Goal: Task Accomplishment & Management: Complete application form

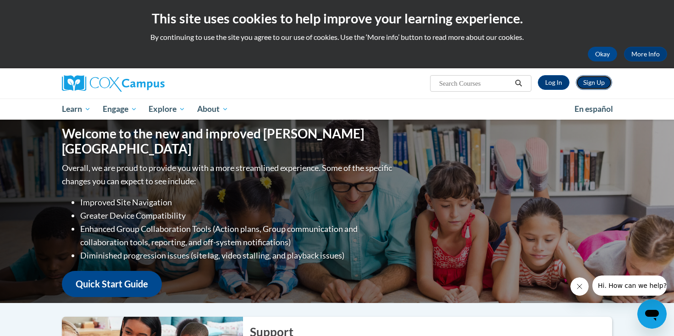
click at [598, 83] on link "Sign Up" at bounding box center [594, 82] width 36 height 15
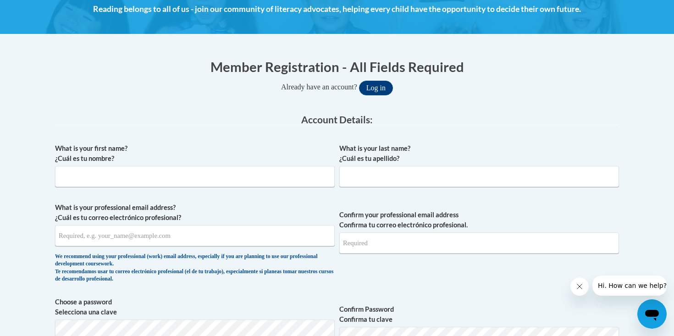
scroll to position [139, 0]
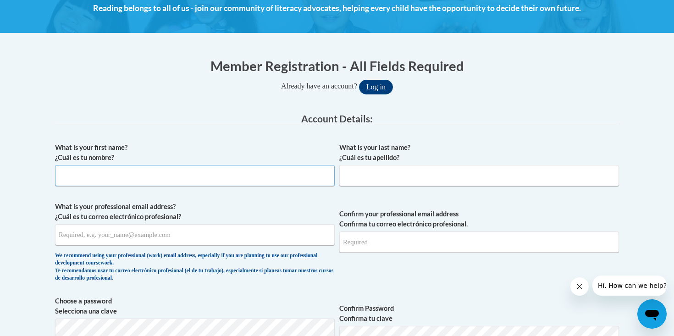
click at [252, 175] on input "What is your first name? ¿Cuál es tu nombre?" at bounding box center [195, 175] width 280 height 21
type input "[PERSON_NAME]"
click at [374, 174] on input "What is your last name? ¿Cuál es tu apellido?" at bounding box center [479, 175] width 280 height 21
type input "[PERSON_NAME]"
click at [272, 255] on div "We recommend using your professional (work) email address, especially if you ar…" at bounding box center [195, 267] width 280 height 30
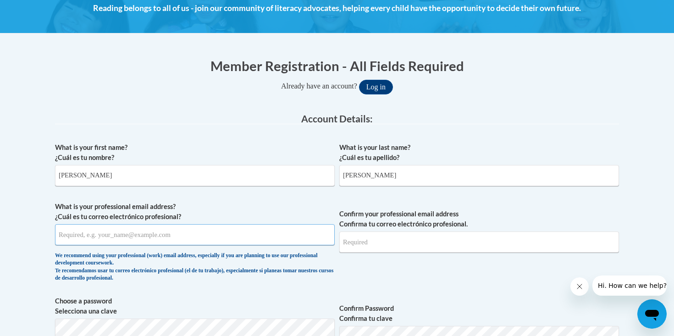
click at [271, 240] on input "What is your professional email address? ¿Cuál es tu correo electrónico profesi…" at bounding box center [195, 234] width 280 height 21
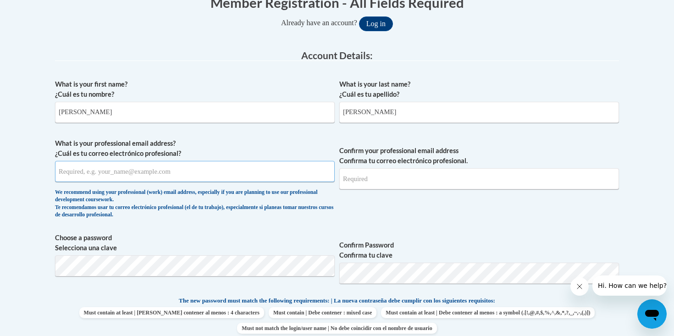
scroll to position [209, 0]
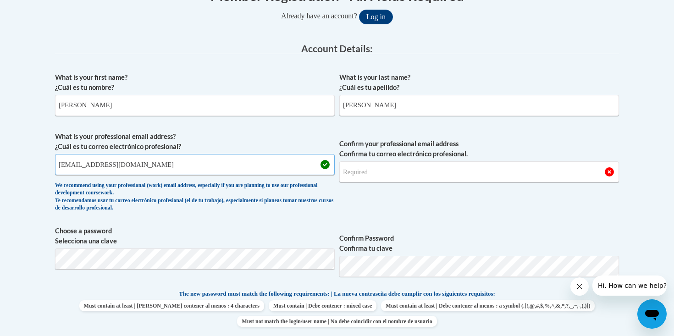
type input "[EMAIL_ADDRESS][DOMAIN_NAME]"
click at [381, 175] on input "Confirm your professional email address Confirma tu correo electrónico profesio…" at bounding box center [479, 171] width 280 height 21
click at [237, 160] on input "[EMAIL_ADDRESS][DOMAIN_NAME]" at bounding box center [195, 164] width 280 height 21
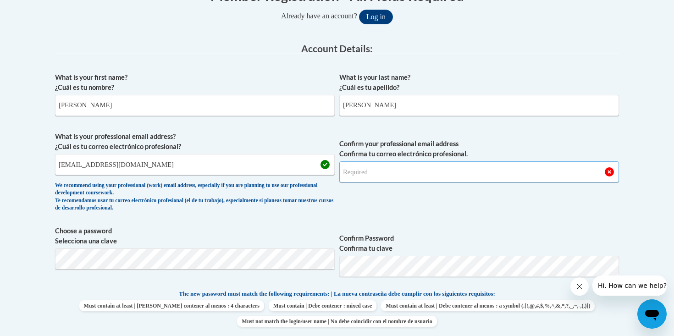
click at [370, 180] on input "Confirm your professional email address Confirma tu correo electrónico profesio…" at bounding box center [479, 171] width 280 height 21
click at [374, 172] on input "Confirm your professional email address Confirma tu correo electrónico profesio…" at bounding box center [479, 171] width 280 height 21
click at [394, 181] on input "[EMAIL_ADDRESS][DOMAIN_NAME]" at bounding box center [479, 171] width 280 height 21
type input "[EMAIL_ADDRESS][DOMAIN_NAME]"
click at [427, 154] on label "Confirm your professional email address Confirma tu correo electrónico profesio…" at bounding box center [479, 149] width 280 height 20
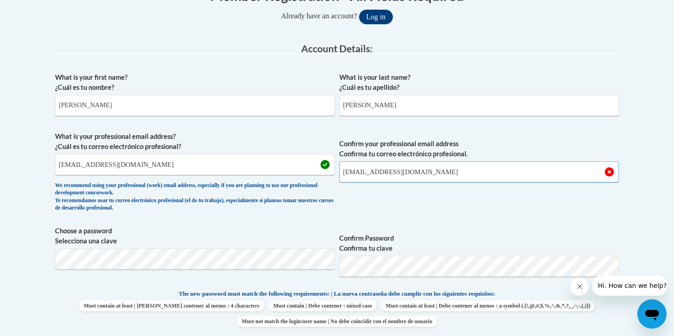
click at [427, 161] on input "[EMAIL_ADDRESS][DOMAIN_NAME]" at bounding box center [479, 171] width 280 height 21
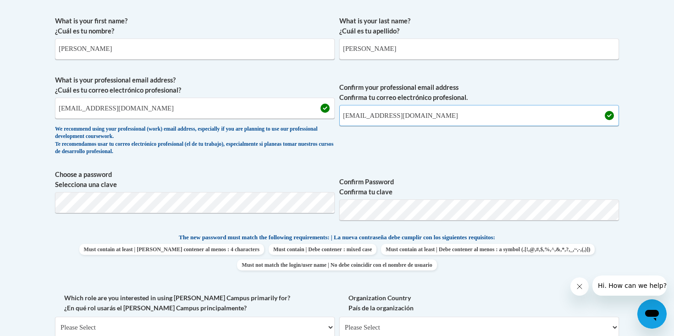
scroll to position [266, 0]
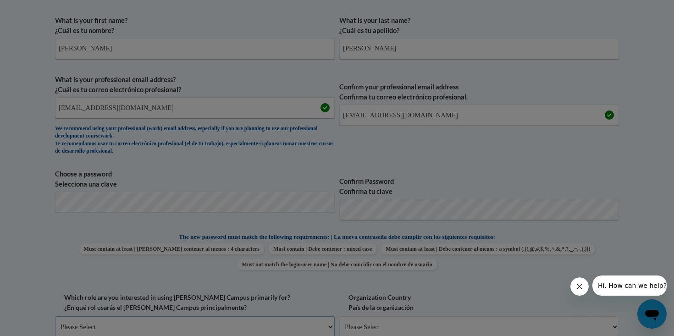
scroll to position [267, 0]
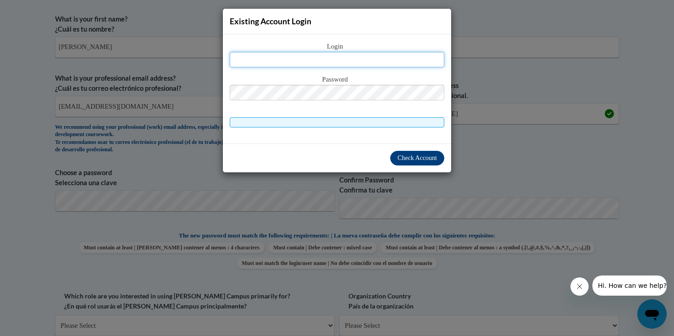
click at [358, 64] on input "text" at bounding box center [337, 60] width 215 height 16
click at [373, 59] on input "text" at bounding box center [337, 60] width 215 height 16
click at [345, 126] on span at bounding box center [337, 122] width 215 height 10
click at [345, 125] on span at bounding box center [337, 122] width 215 height 10
click at [345, 59] on input "text" at bounding box center [337, 60] width 215 height 16
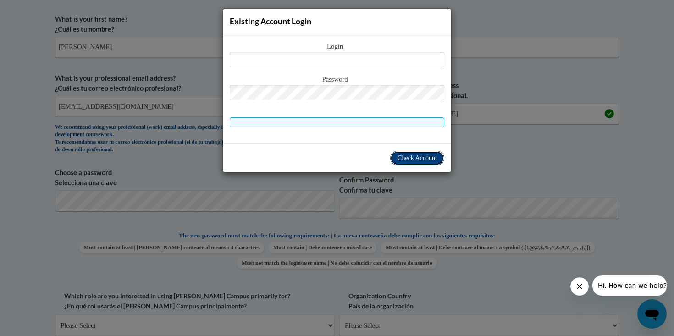
click at [397, 158] on span "Check Account" at bounding box center [416, 157] width 39 height 7
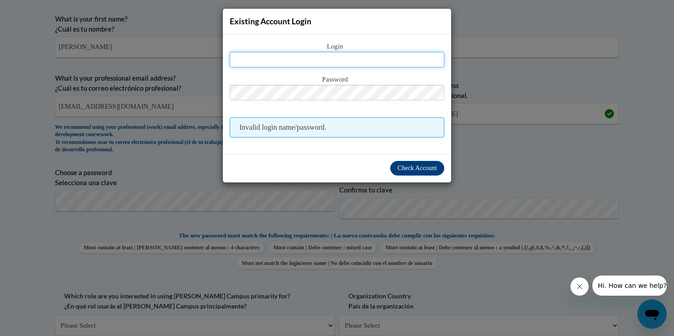
click at [346, 58] on input "text" at bounding box center [337, 60] width 215 height 16
type input "[EMAIL_ADDRESS][DOMAIN_NAME]"
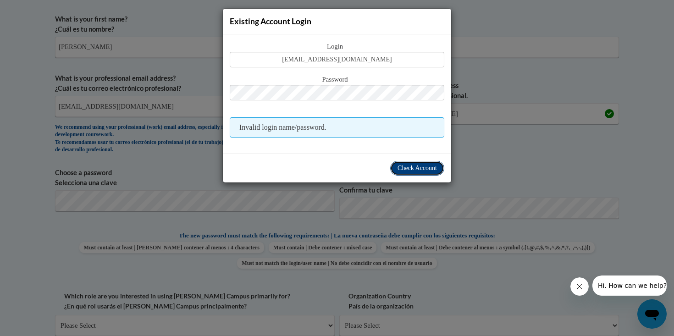
click at [406, 170] on span "Check Account" at bounding box center [416, 168] width 39 height 7
click at [530, 87] on div "Existing Account Login Login [EMAIL_ADDRESS][DOMAIN_NAME] Password Invalid logi…" at bounding box center [337, 168] width 674 height 336
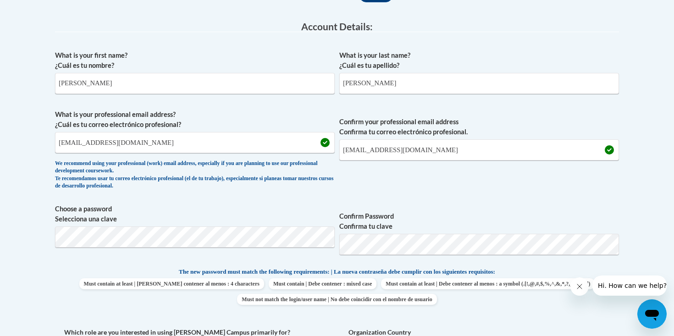
scroll to position [223, 0]
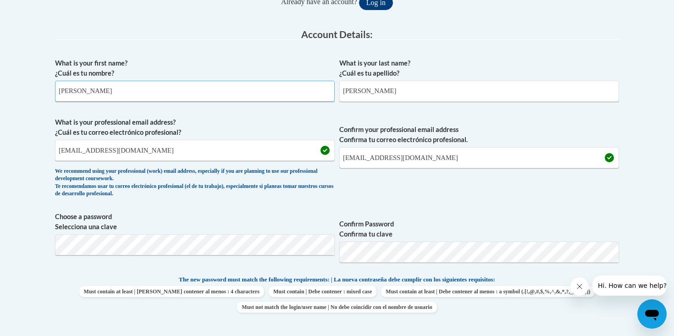
click at [236, 98] on input "[PERSON_NAME]" at bounding box center [195, 91] width 280 height 21
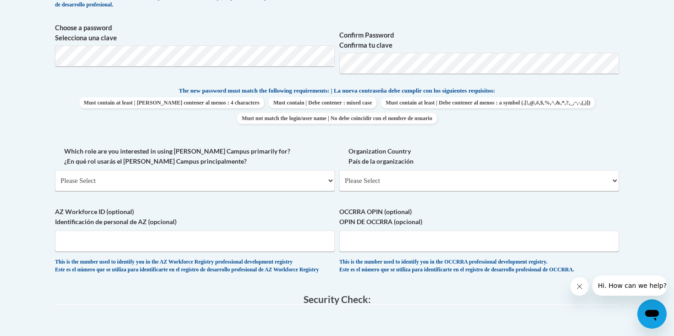
scroll to position [509, 0]
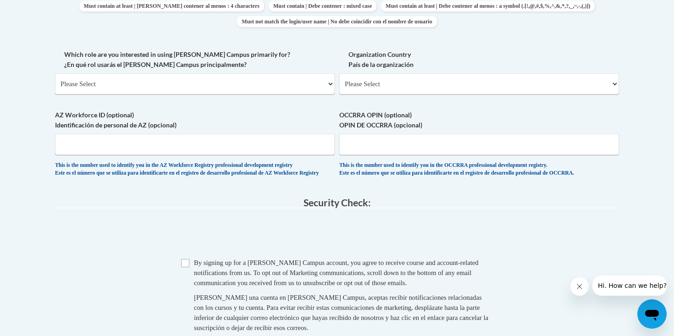
type input "[PERSON_NAME]"
click at [250, 77] on select "Please Select College/University | Colegio/Universidad Community/Nonprofit Part…" at bounding box center [195, 83] width 280 height 21
select select "fbf2d438-af2f-41f8-98f1-81c410e29de3"
click at [55, 73] on select "Please Select College/University | Colegio/Universidad Community/Nonprofit Part…" at bounding box center [195, 83] width 280 height 21
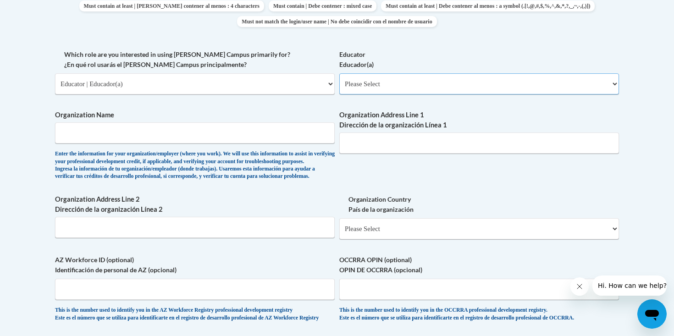
click at [390, 83] on select "Please Select Early Learning/Daycare Teacher/Family Home Care Provider | Maestr…" at bounding box center [479, 83] width 280 height 21
select select "8e40623d-54d0-45cd-9f92-5df65cd3f8cf"
click at [339, 73] on select "Please Select Early Learning/Daycare Teacher/Family Home Care Provider | Maestr…" at bounding box center [479, 83] width 280 height 21
click at [221, 134] on input "Organization Name" at bounding box center [195, 132] width 280 height 21
click at [133, 131] on input "[PERSON_NAME] Elementar Center" at bounding box center [195, 132] width 280 height 21
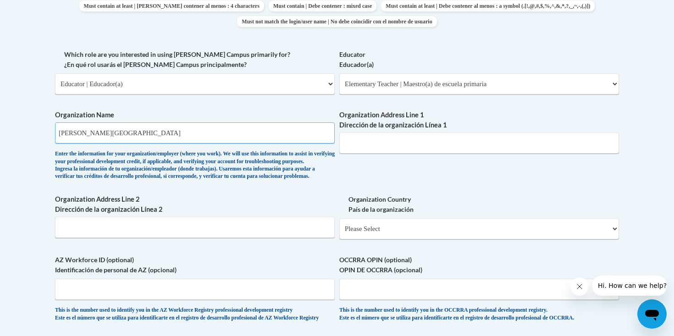
type input "[PERSON_NAME][GEOGRAPHIC_DATA]"
click at [286, 107] on div "What is your first name? ¿Cuál es tu nombre? [PERSON_NAME] What is your last na…" at bounding box center [337, 49] width 564 height 563
click at [418, 142] on input "Organization Address Line 1 Dirección de la organización Línea 1" at bounding box center [479, 142] width 280 height 21
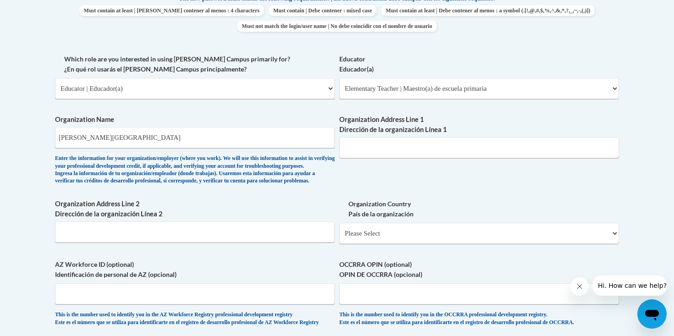
scroll to position [504, 0]
click at [396, 143] on input "Organization Address Line 1 Dirección de la organización Línea 1" at bounding box center [479, 148] width 280 height 21
paste input "[STREET_ADDRESS]"
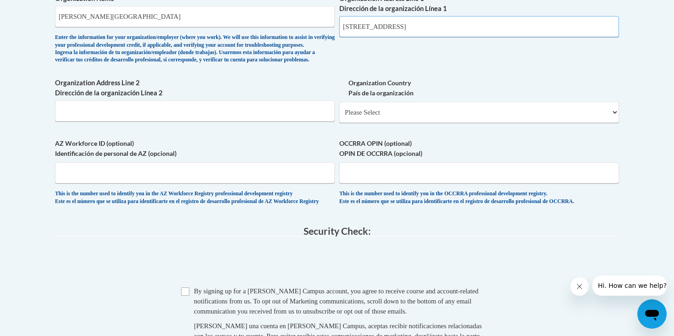
scroll to position [630, 0]
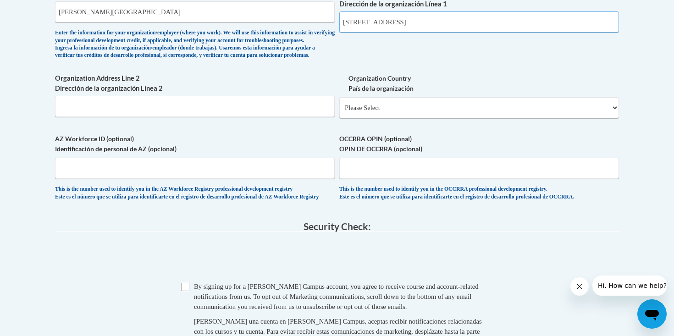
type input "[STREET_ADDRESS]"
click at [371, 118] on select "Please Select [GEOGRAPHIC_DATA] | [GEOGRAPHIC_DATA] Outside of [GEOGRAPHIC_DATA…" at bounding box center [479, 107] width 280 height 21
select select "ad49bcad-a171-4b2e-b99c-48b446064914"
click at [339, 112] on select "Please Select [GEOGRAPHIC_DATA] | [GEOGRAPHIC_DATA] Outside of [GEOGRAPHIC_DATA…" at bounding box center [479, 107] width 280 height 21
select select
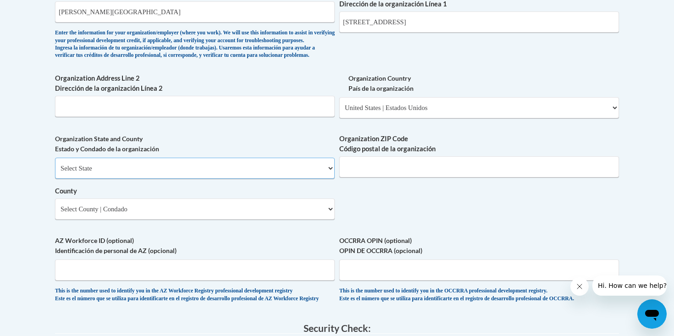
click at [203, 179] on select "Select State [US_STATE] [US_STATE] [US_STATE] [US_STATE] [US_STATE] [US_STATE] …" at bounding box center [195, 168] width 280 height 21
select select "[US_STATE]"
click at [55, 173] on select "Select State [US_STATE] [US_STATE] [US_STATE] [US_STATE] [US_STATE] [US_STATE] …" at bounding box center [195, 168] width 280 height 21
click at [355, 177] on input "Organization ZIP Code Código postal de la organización" at bounding box center [479, 166] width 280 height 21
type input "17901"
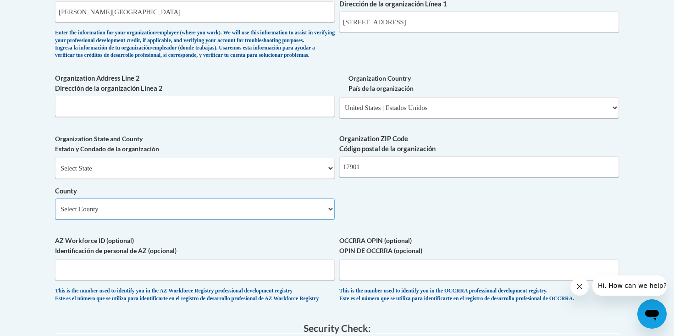
click at [185, 220] on select "Select County [GEOGRAPHIC_DATA] [GEOGRAPHIC_DATA] [PERSON_NAME] [PERSON_NAME] […" at bounding box center [195, 208] width 280 height 21
click at [184, 220] on select "Select County [GEOGRAPHIC_DATA] [GEOGRAPHIC_DATA] [PERSON_NAME] [PERSON_NAME] […" at bounding box center [195, 208] width 280 height 21
select select "Schuylkill"
click at [55, 214] on select "Select County [GEOGRAPHIC_DATA] [GEOGRAPHIC_DATA] [PERSON_NAME] [PERSON_NAME] […" at bounding box center [195, 208] width 280 height 21
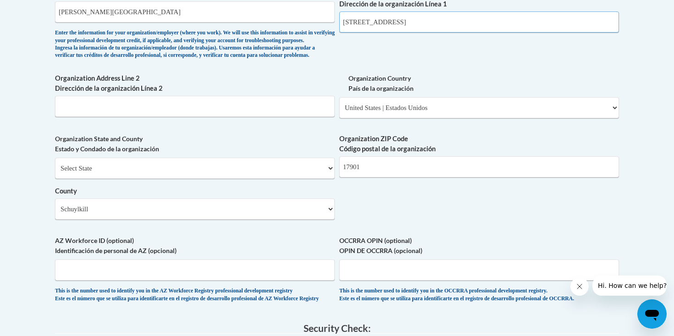
drag, startPoint x: 466, startPoint y: 23, endPoint x: 446, endPoint y: 27, distance: 20.4
click at [446, 27] on input "[STREET_ADDRESS]" at bounding box center [479, 21] width 280 height 21
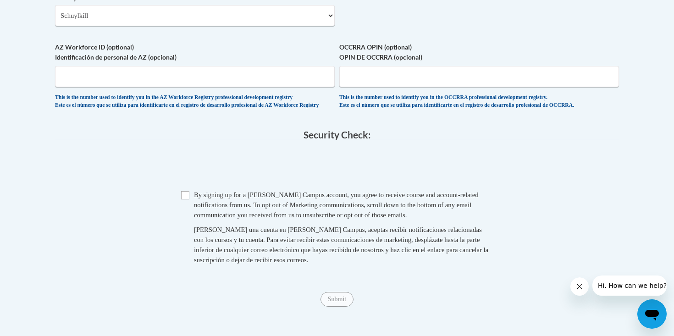
scroll to position [835, 0]
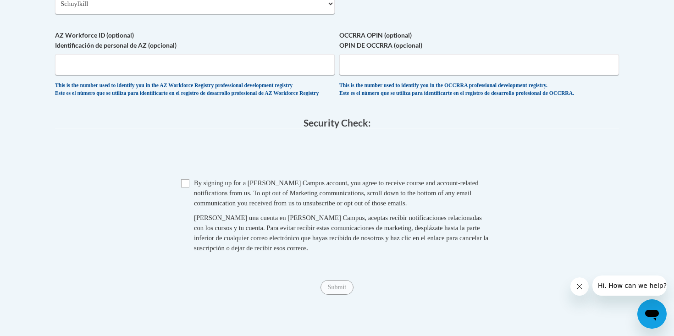
click at [191, 208] on span "Checkbox By signing up for a [PERSON_NAME] Campus account, you agree to receive…" at bounding box center [337, 220] width 312 height 84
click at [184, 187] on input "Checkbox" at bounding box center [185, 183] width 8 height 8
checkbox input "true"
click at [345, 295] on input "Submit" at bounding box center [336, 287] width 33 height 15
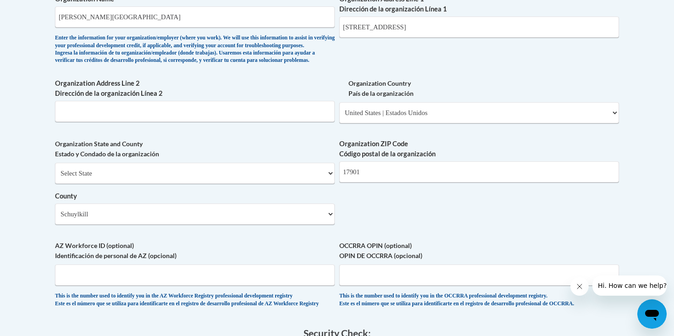
scroll to position [266, 0]
